Goal: Go to known website: Go to known website

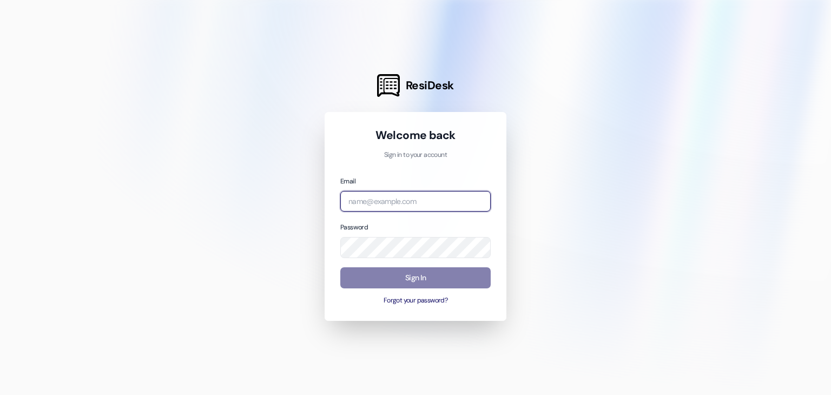
click at [394, 200] on input "email" at bounding box center [415, 201] width 150 height 21
type input "[PERSON_NAME][EMAIL_ADDRESS][PERSON_NAME][DOMAIN_NAME]"
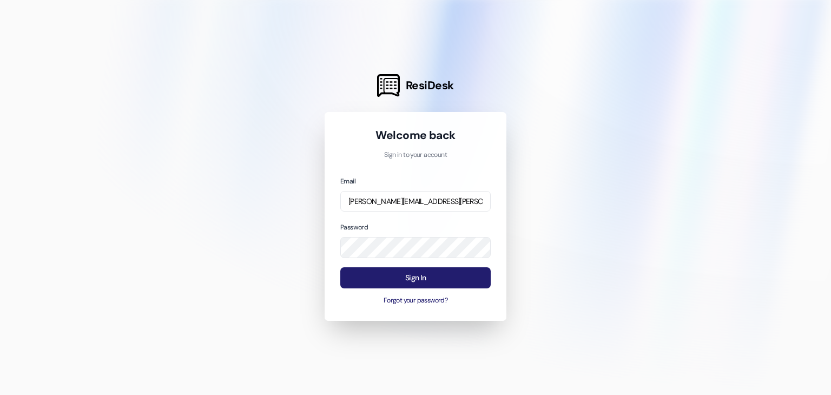
click at [436, 275] on button "Sign In" at bounding box center [415, 277] width 150 height 21
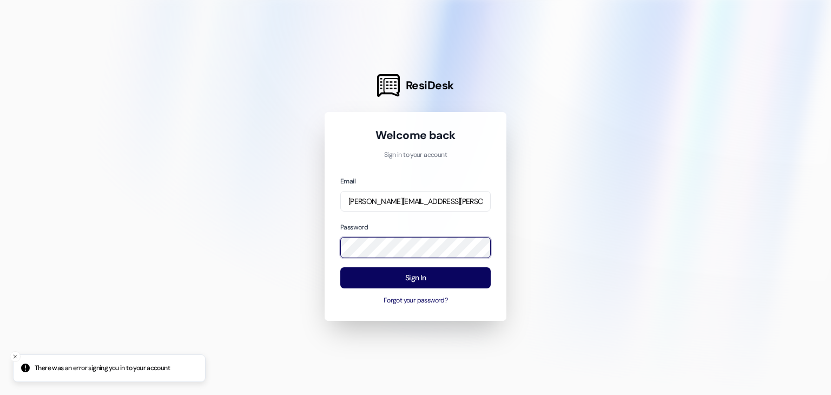
click at [285, 245] on div "ResiDesk Welcome back Sign in to your account Email [PERSON_NAME][EMAIL_ADDRESS…" at bounding box center [415, 197] width 831 height 395
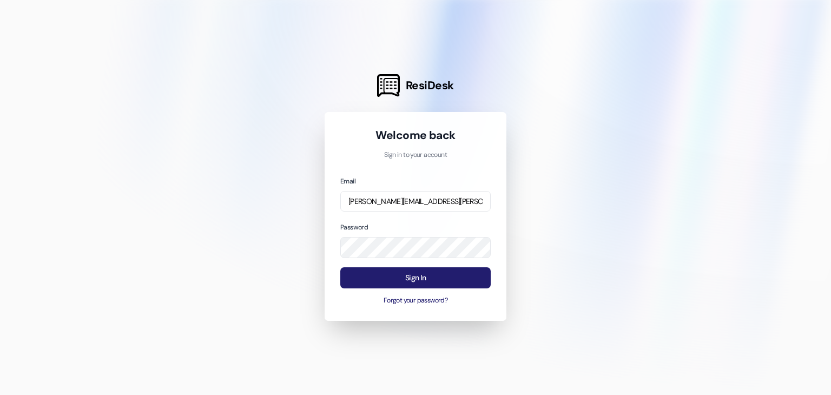
click at [400, 280] on button "Sign In" at bounding box center [415, 277] width 150 height 21
